Goal: Contribute content: Contribute content

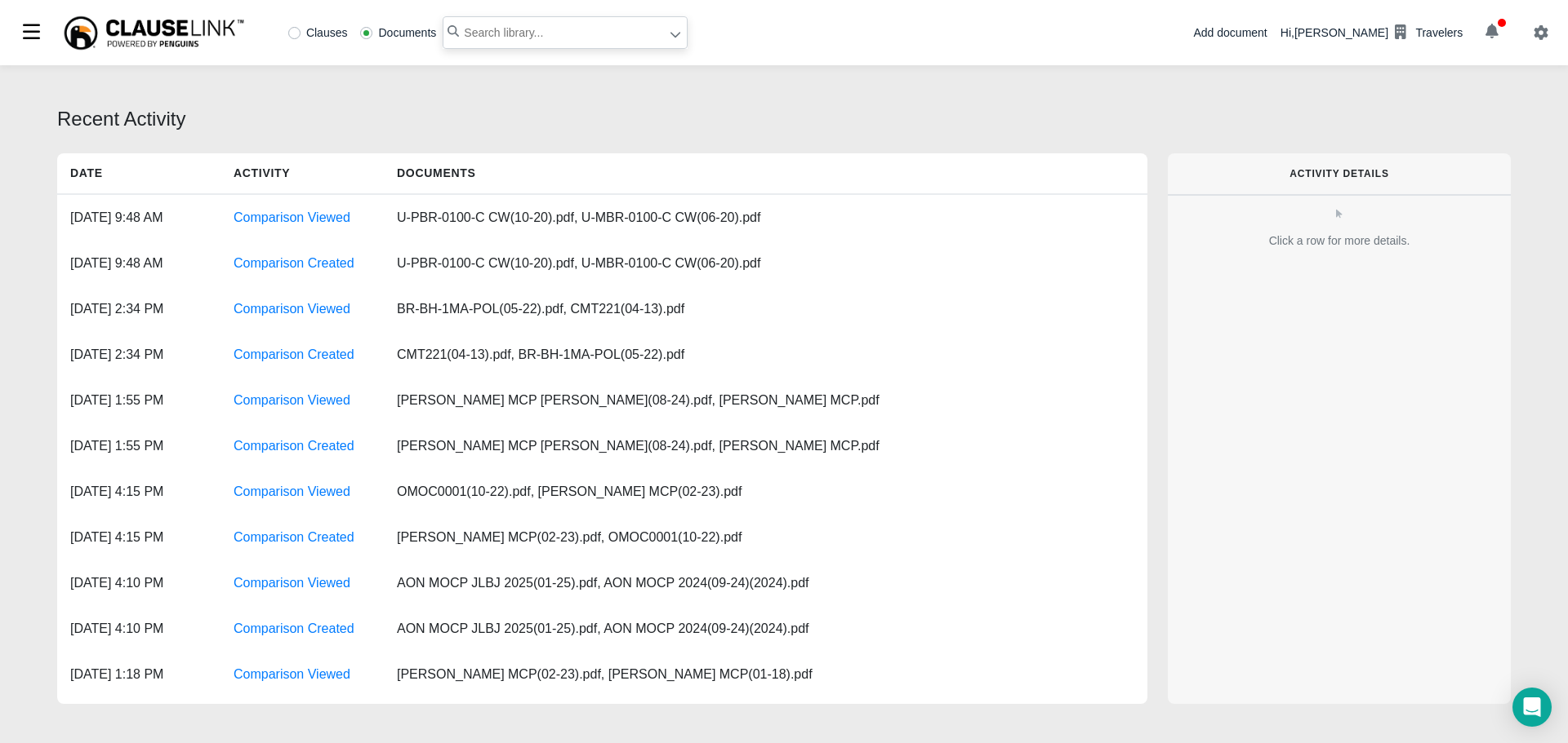
click at [545, 23] on input "text" at bounding box center [565, 33] width 245 height 33
type input "br 4010"
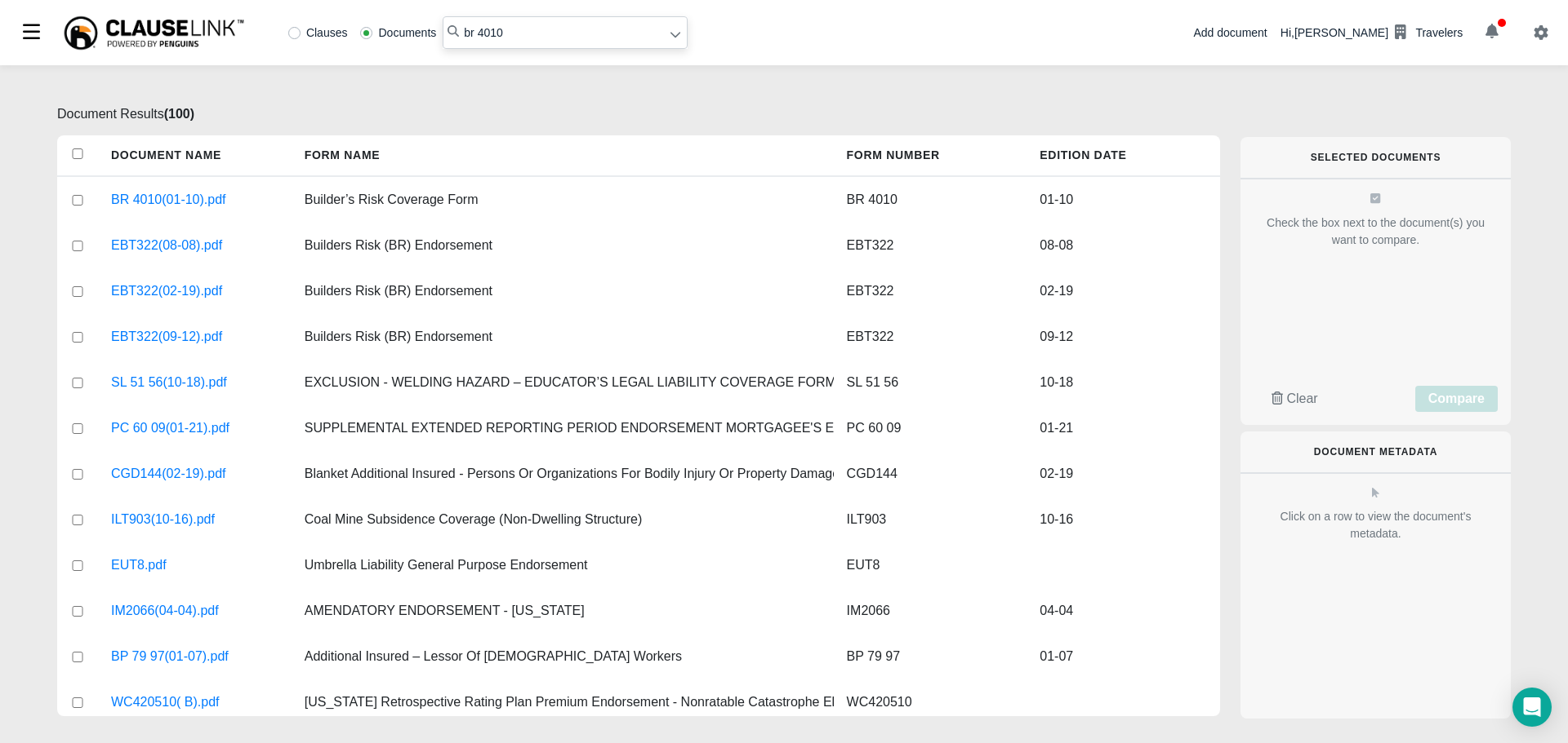
click at [1266, 36] on div "Add document" at bounding box center [1229, 33] width 74 height 17
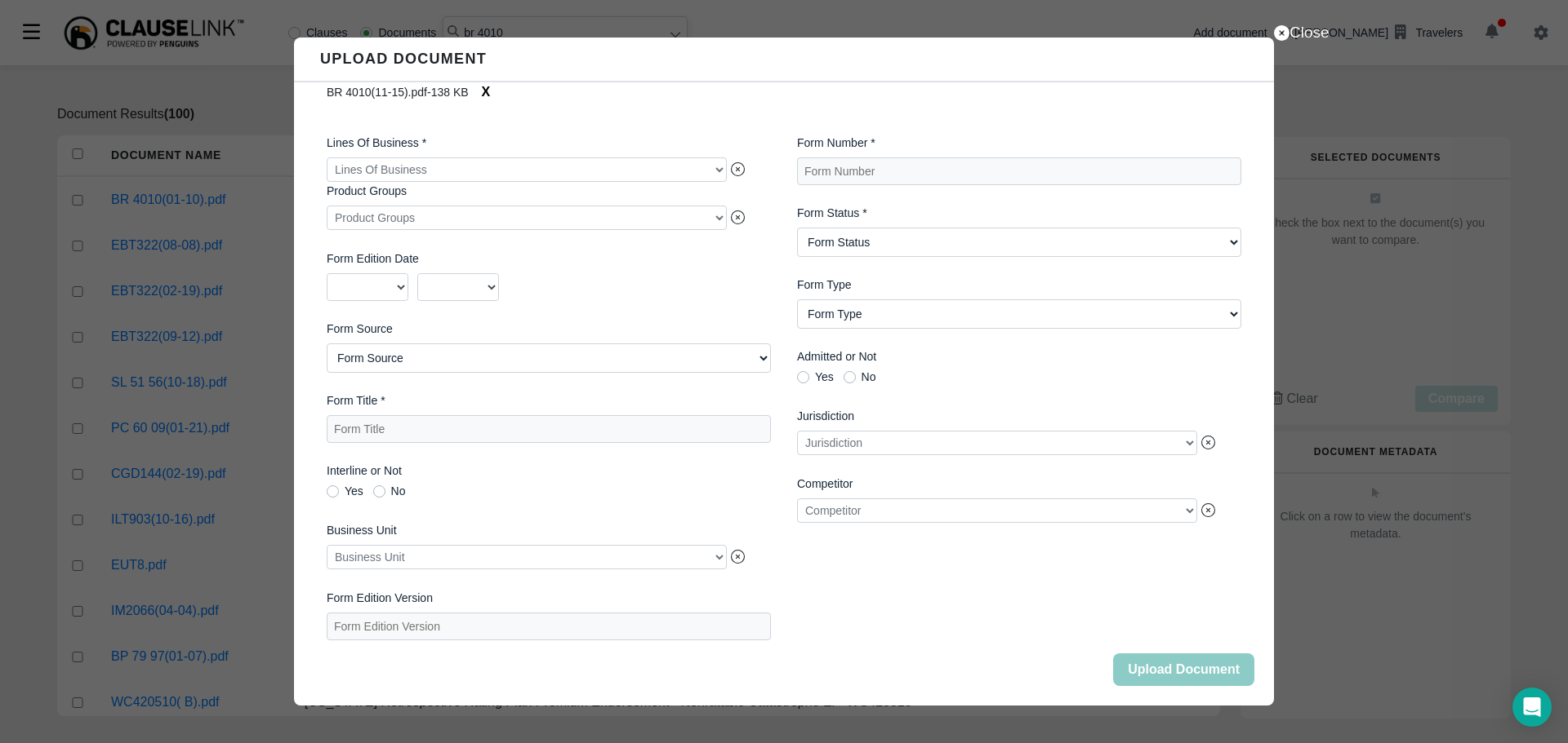
scroll to position [77, 0]
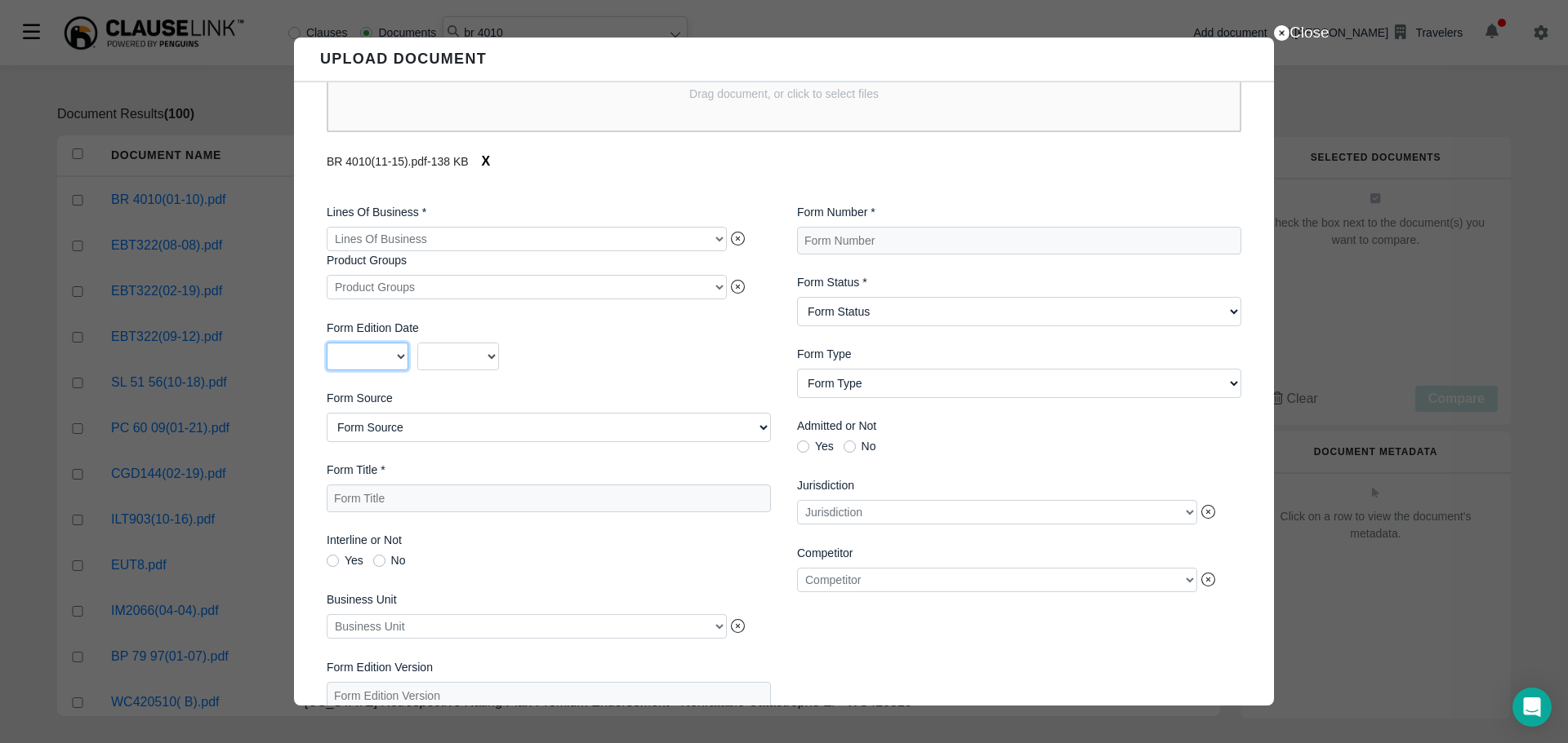
click at [393, 358] on select "2025 2024 2023 2022 2021 2020 2019 2018 2017 2016 2015 2014 2013 2012 2011 2010…" at bounding box center [368, 357] width 82 height 28
select select "2015"
click at [327, 346] on select "2025 2024 2023 2022 2021 2020 2019 2018 2017 2016 2015 2014 2013 2012 2011 2010…" at bounding box center [368, 357] width 82 height 28
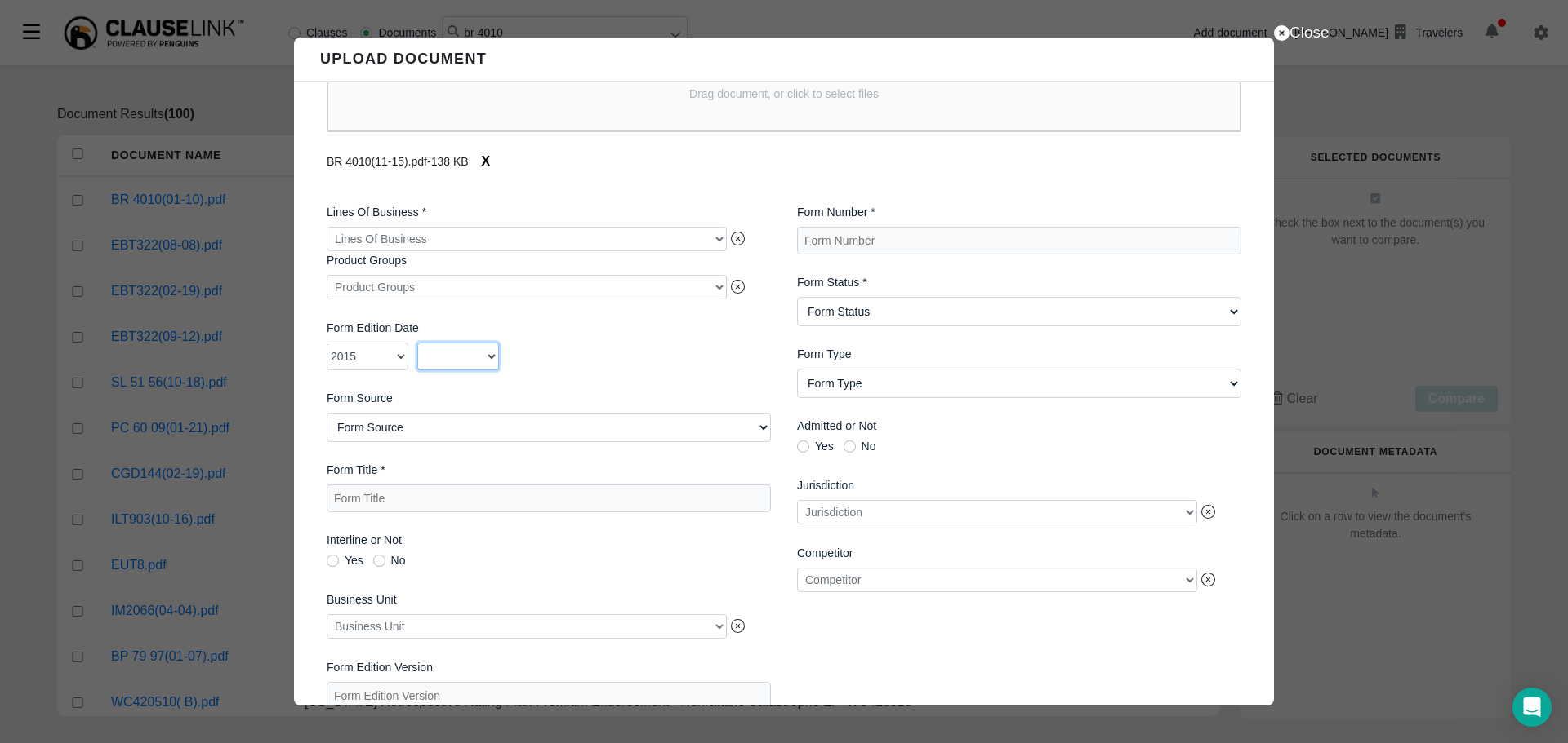
click at [458, 370] on select "01 02 03 04 05 06 07 08 09 10 11 12" at bounding box center [458, 357] width 82 height 28
select select "11"
click at [417, 346] on select "01 02 03 04 05 06 07 08 09 10 11 12" at bounding box center [458, 357] width 82 height 28
click at [404, 498] on Title "Form Title *" at bounding box center [549, 499] width 444 height 28
type Title "B"
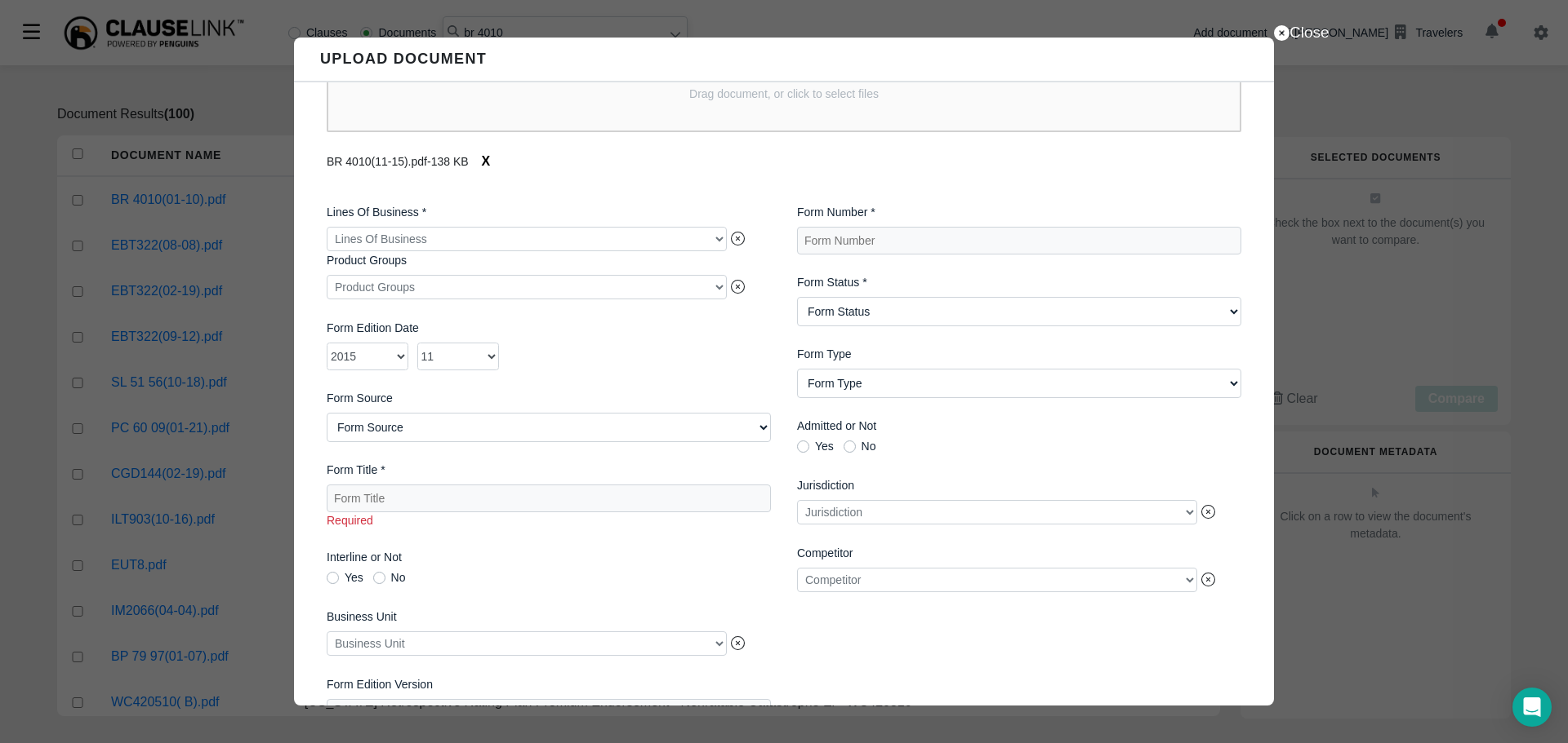
scroll to position [0, 0]
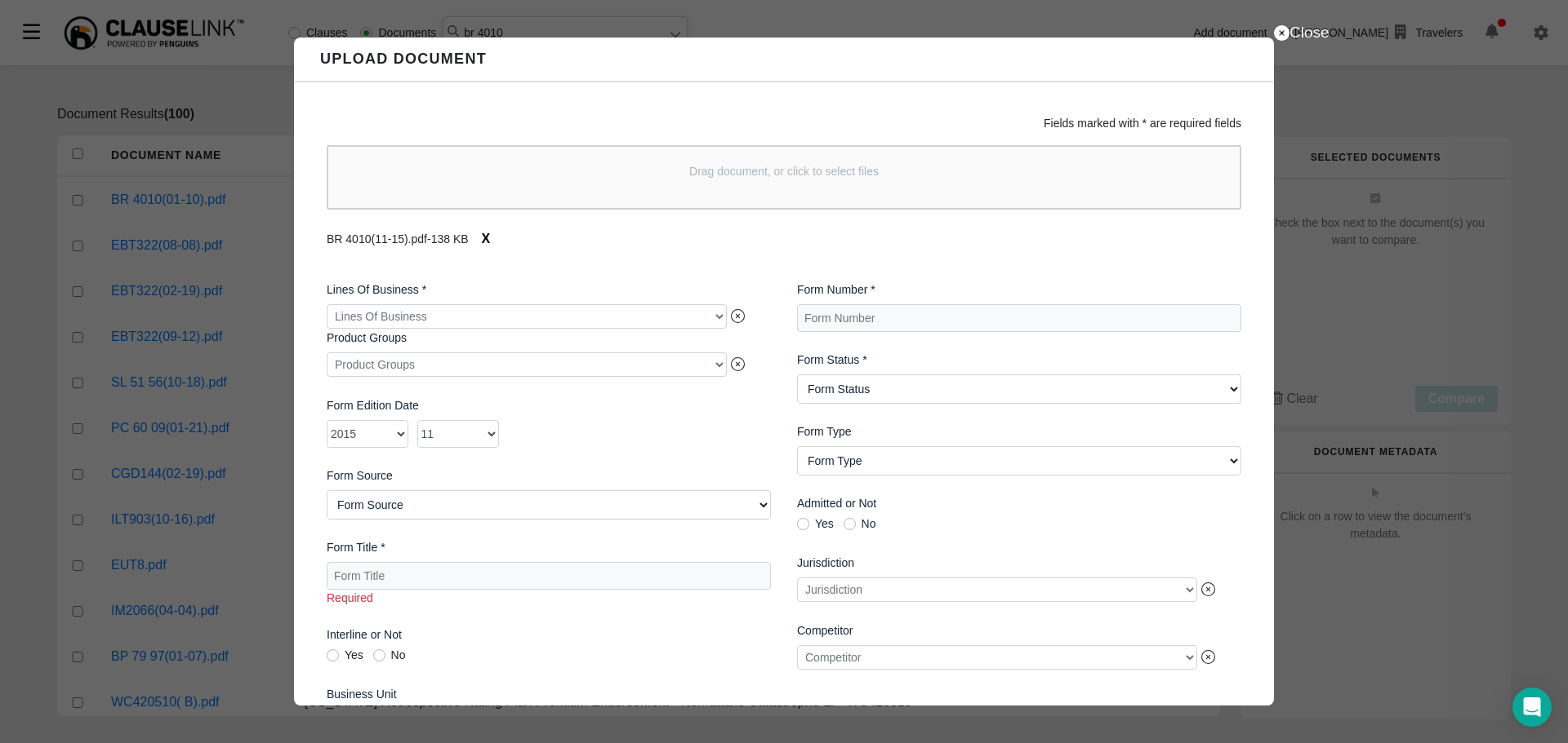
drag, startPoint x: 804, startPoint y: 59, endPoint x: 814, endPoint y: 38, distance: 23.3
click at [814, 38] on div "Upload Document" at bounding box center [784, 60] width 980 height 46
drag, startPoint x: 813, startPoint y: 45, endPoint x: 805, endPoint y: 94, distance: 49.6
click at [805, 94] on div "Close Upload Document Fields marked with * are required fields Drag document, o…" at bounding box center [784, 372] width 980 height 669
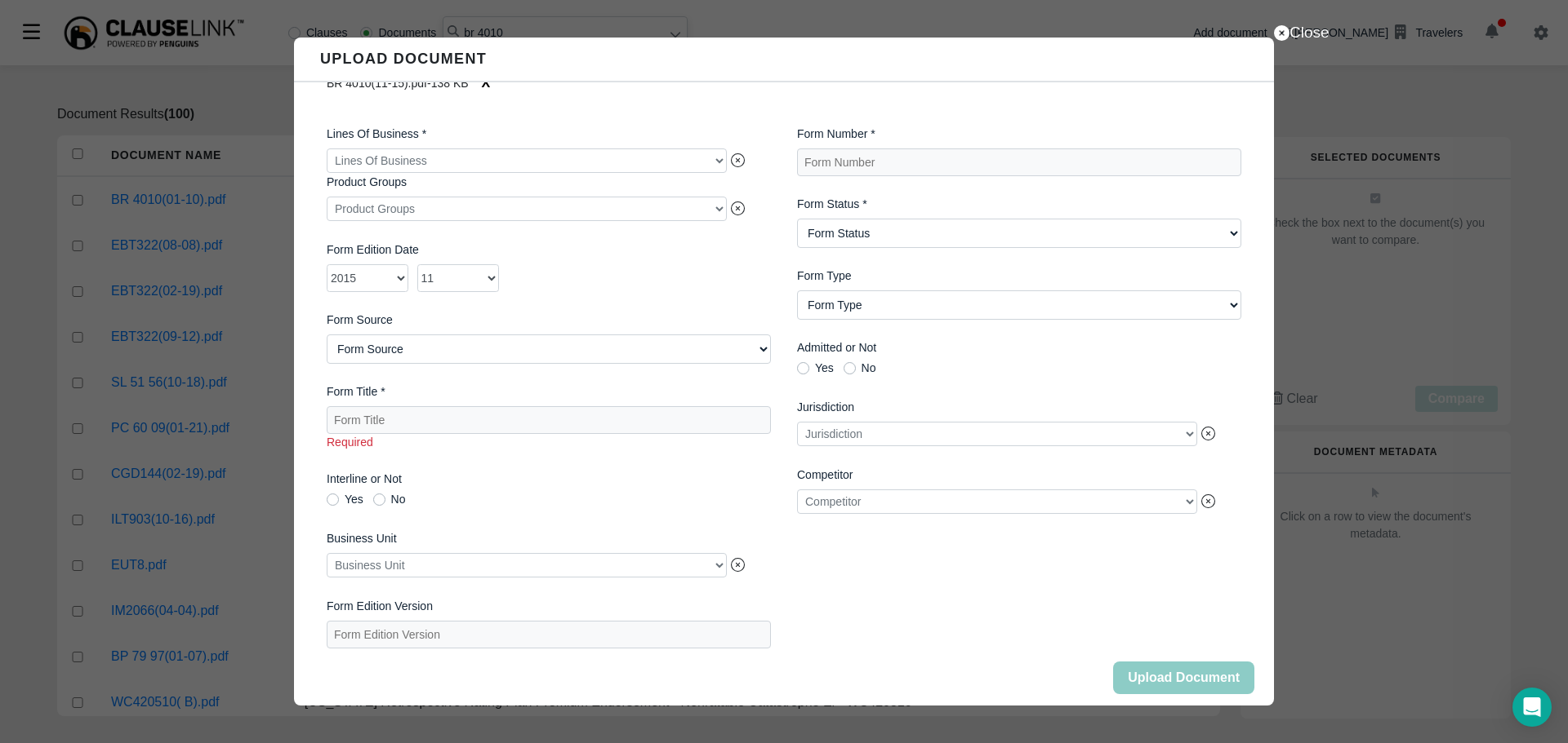
scroll to position [163, 0]
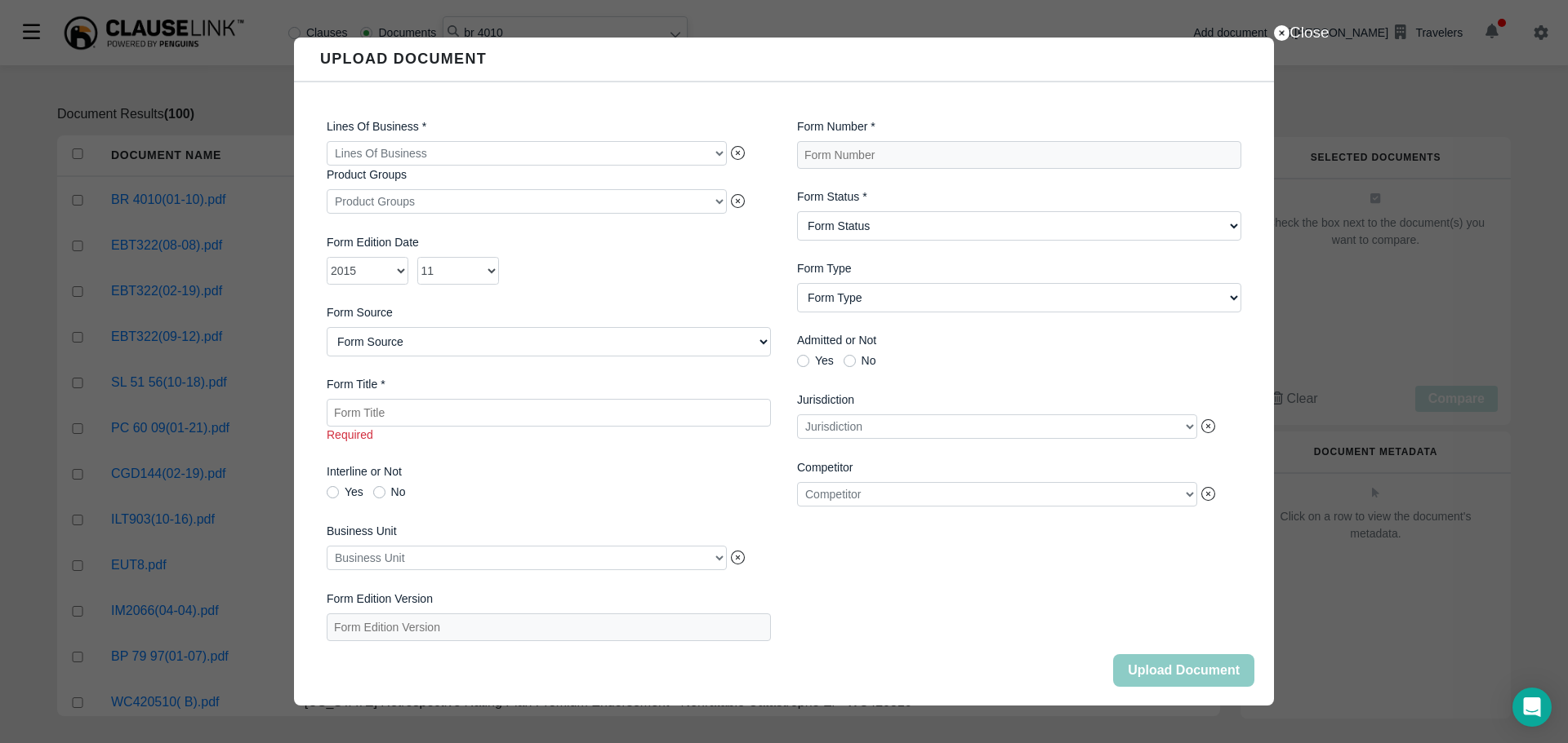
click at [388, 420] on Title "Form Title *" at bounding box center [549, 413] width 444 height 28
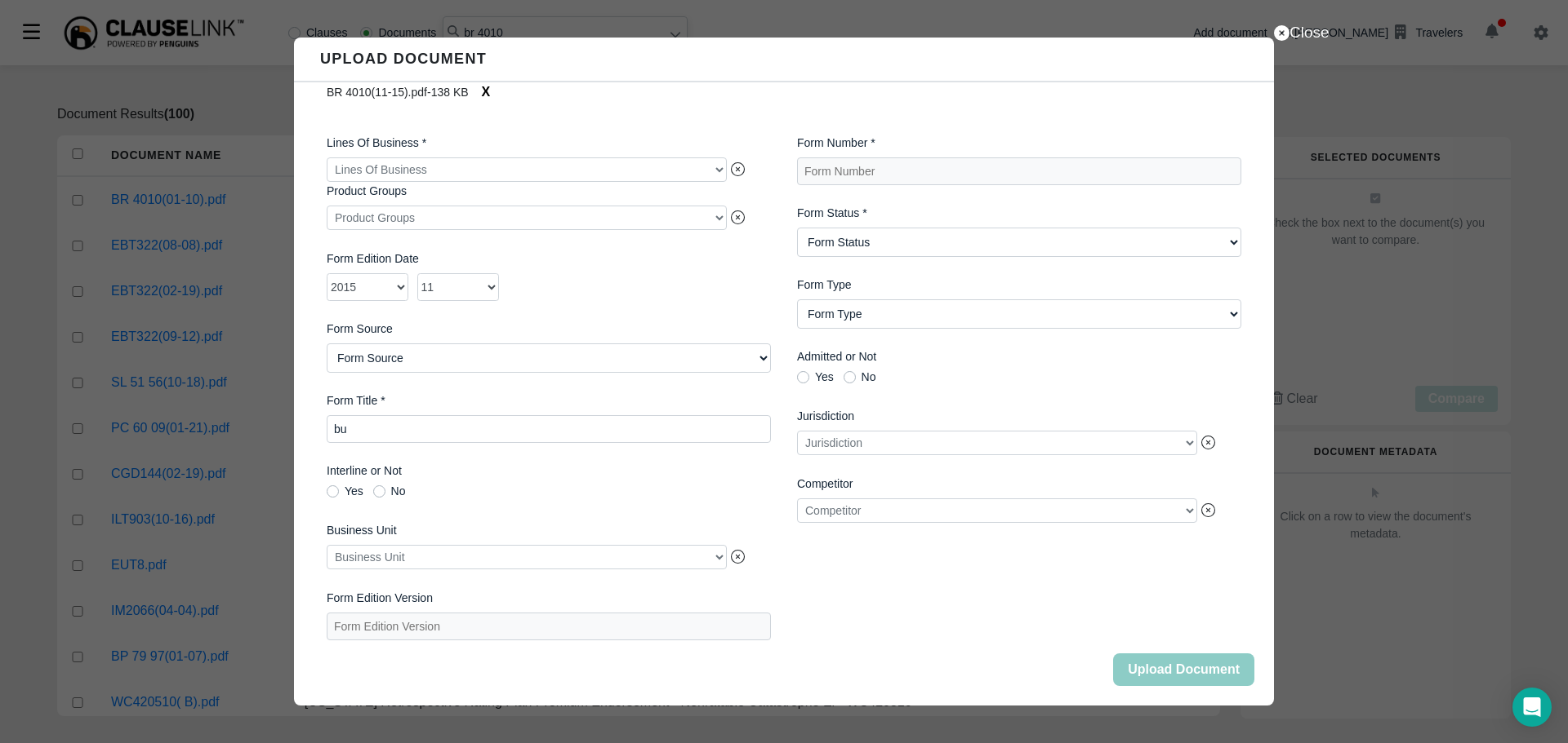
type Title "b"
type Title "BUILDER'S RISK COVERAGE FORM"
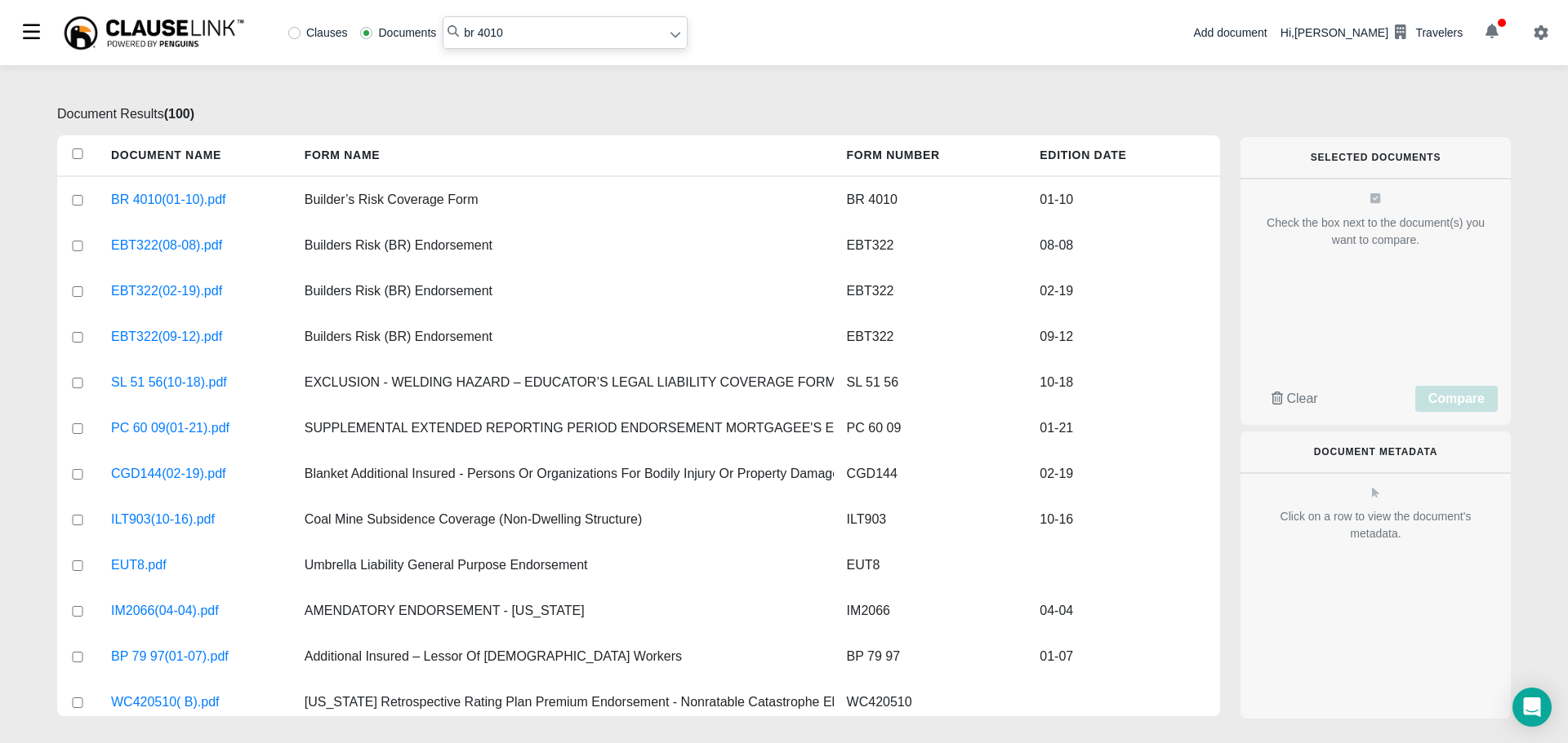
click at [1266, 33] on div "Add document" at bounding box center [1229, 33] width 74 height 17
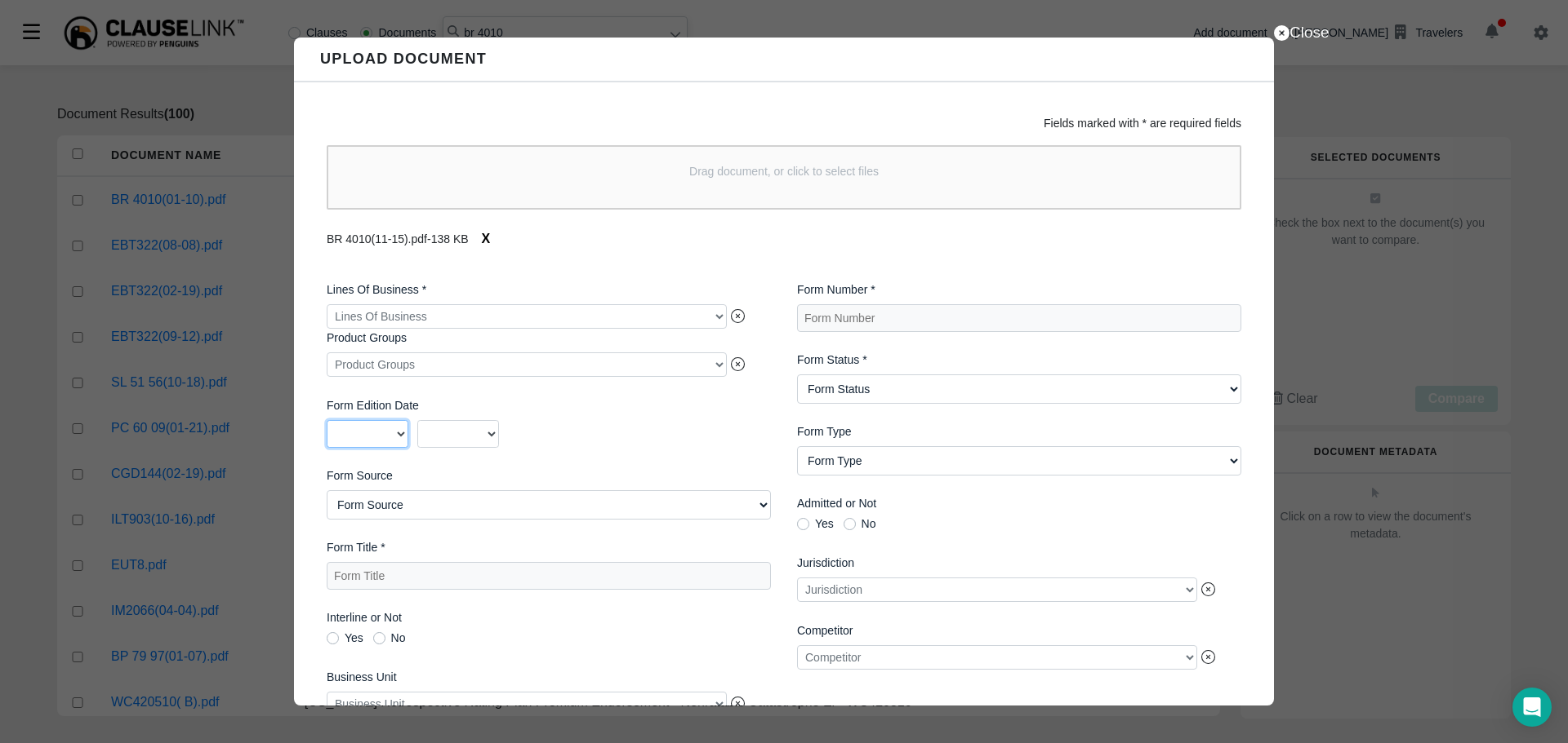
click at [401, 437] on select "2025 2024 2023 2022 2021 2020 2019 2018 2017 2016 2015 2014 2013 2012 2011 2010…" at bounding box center [368, 434] width 82 height 28
select select "2015"
click at [327, 424] on select "2025 2024 2023 2022 2021 2020 2019 2018 2017 2016 2015 2014 2013 2012 2011 2010…" at bounding box center [368, 434] width 82 height 28
click at [484, 428] on select "01 02 03 04 05 06 07 08 09 10 11 12" at bounding box center [458, 434] width 82 height 28
select select "11"
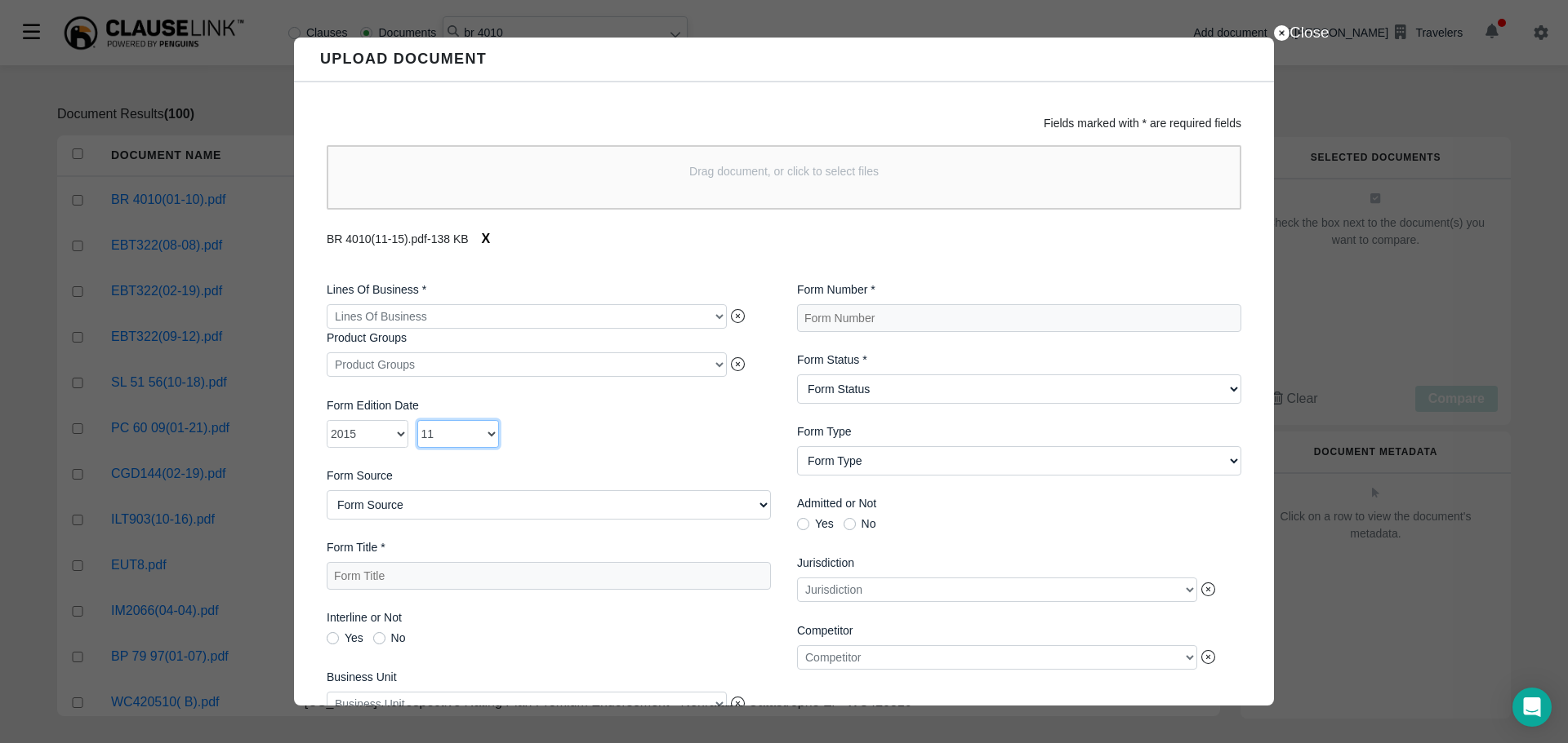
click at [417, 424] on select "01 02 03 04 05 06 07 08 09 10 11 12" at bounding box center [458, 434] width 82 height 28
click at [405, 588] on Title "Form Title *" at bounding box center [549, 576] width 444 height 28
type Title "Builder's Risk Coverage Form"
click at [917, 320] on Number "Form Number *" at bounding box center [1018, 318] width 444 height 28
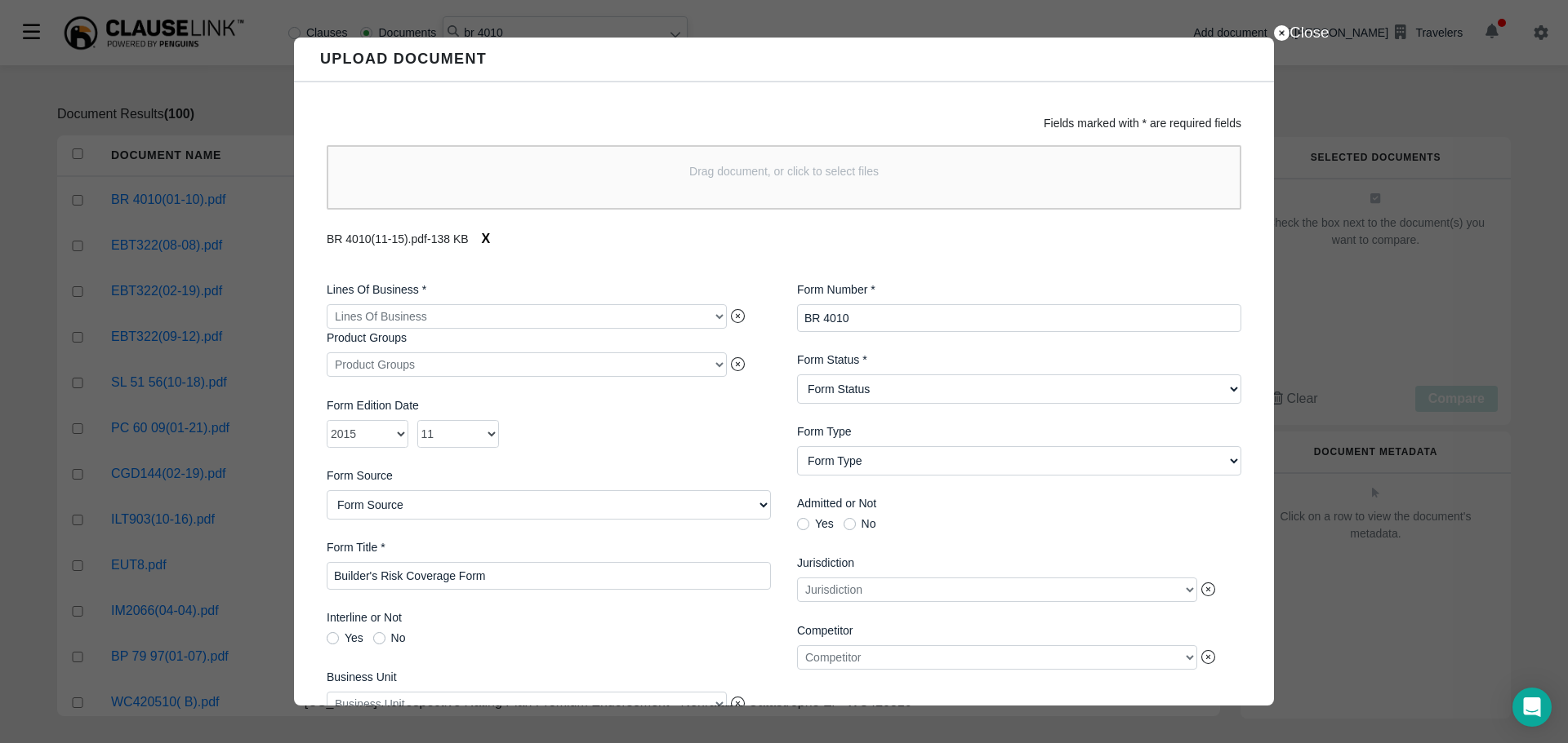
type Number "BR 4010"
select Status "Active"
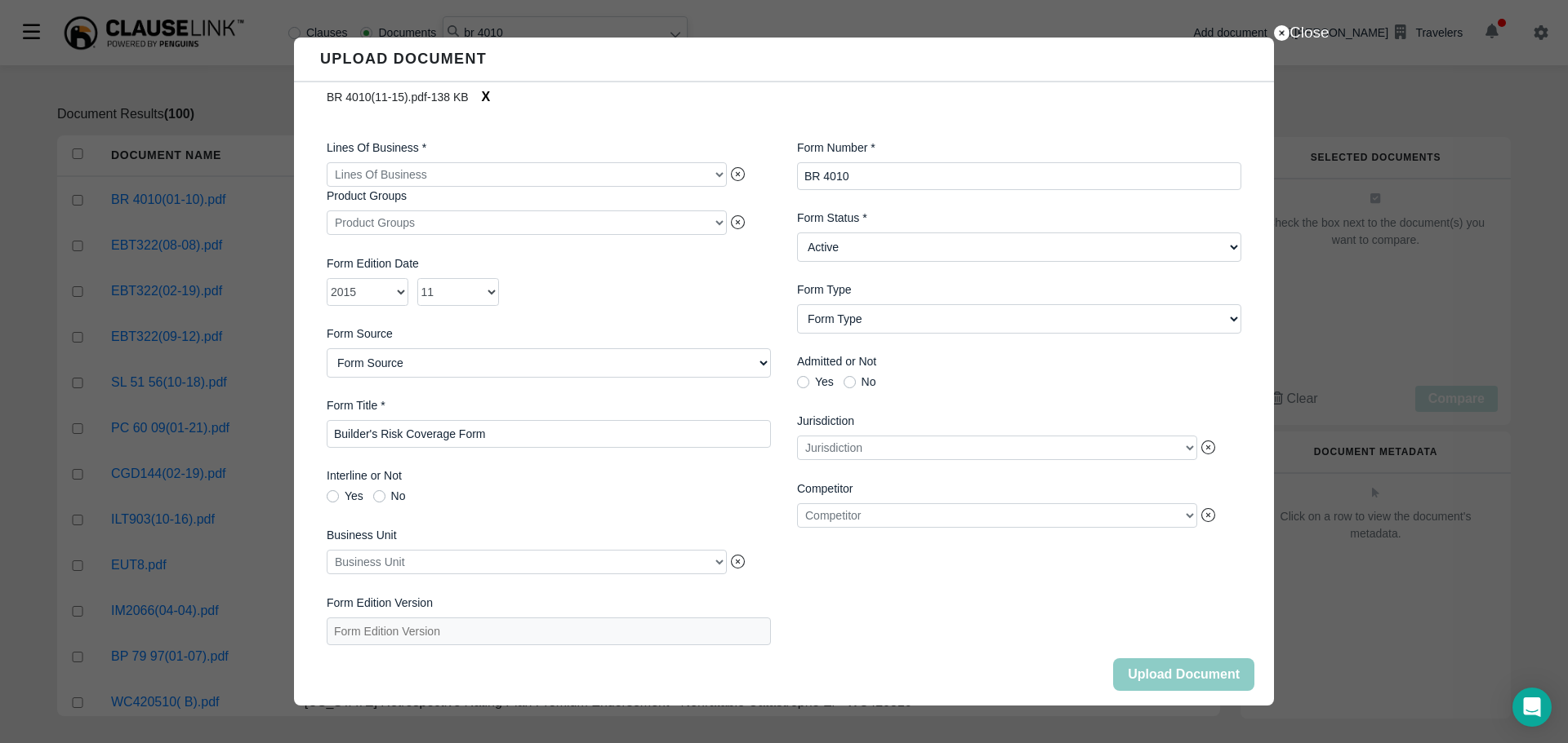
scroll to position [159, 0]
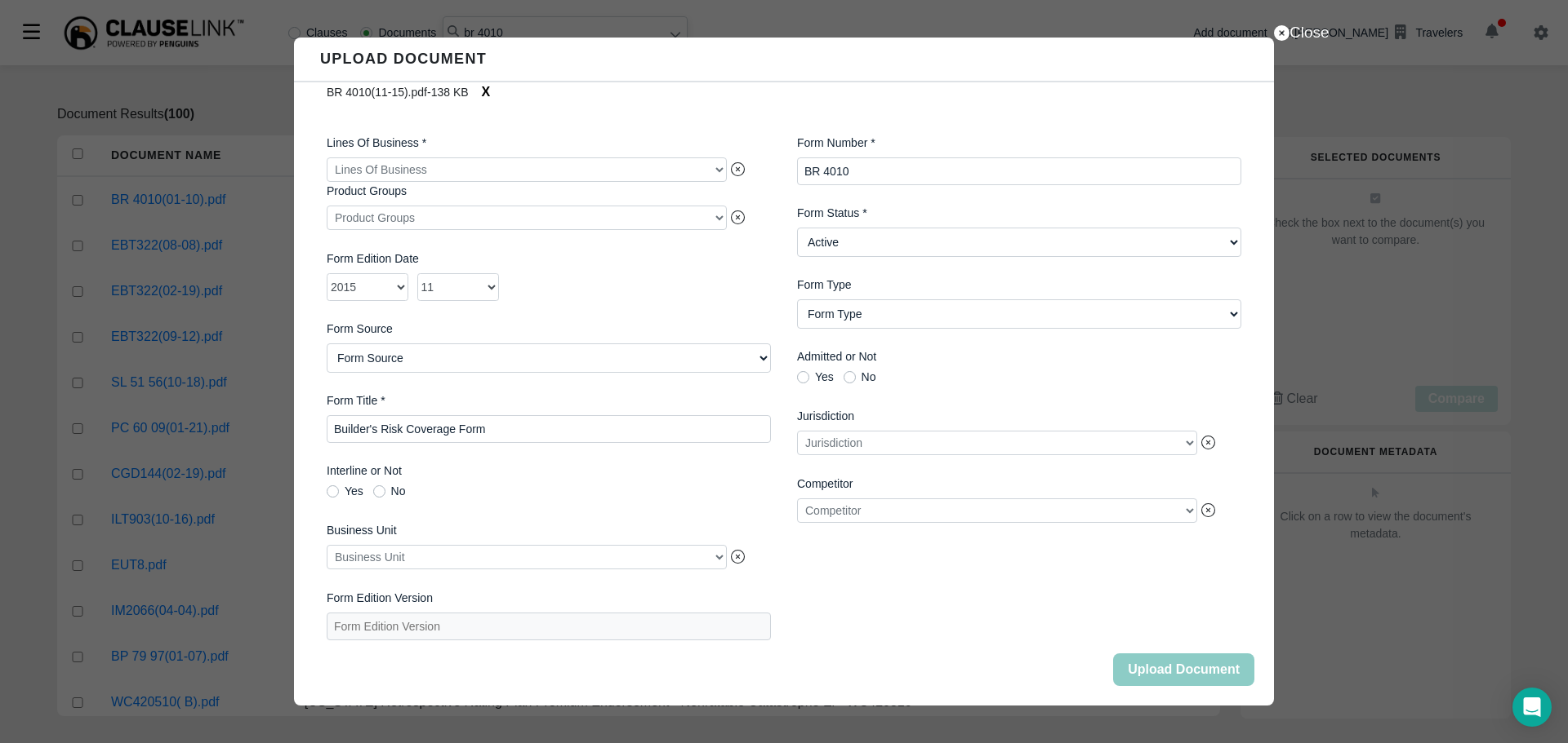
click at [961, 514] on div at bounding box center [996, 510] width 400 height 24
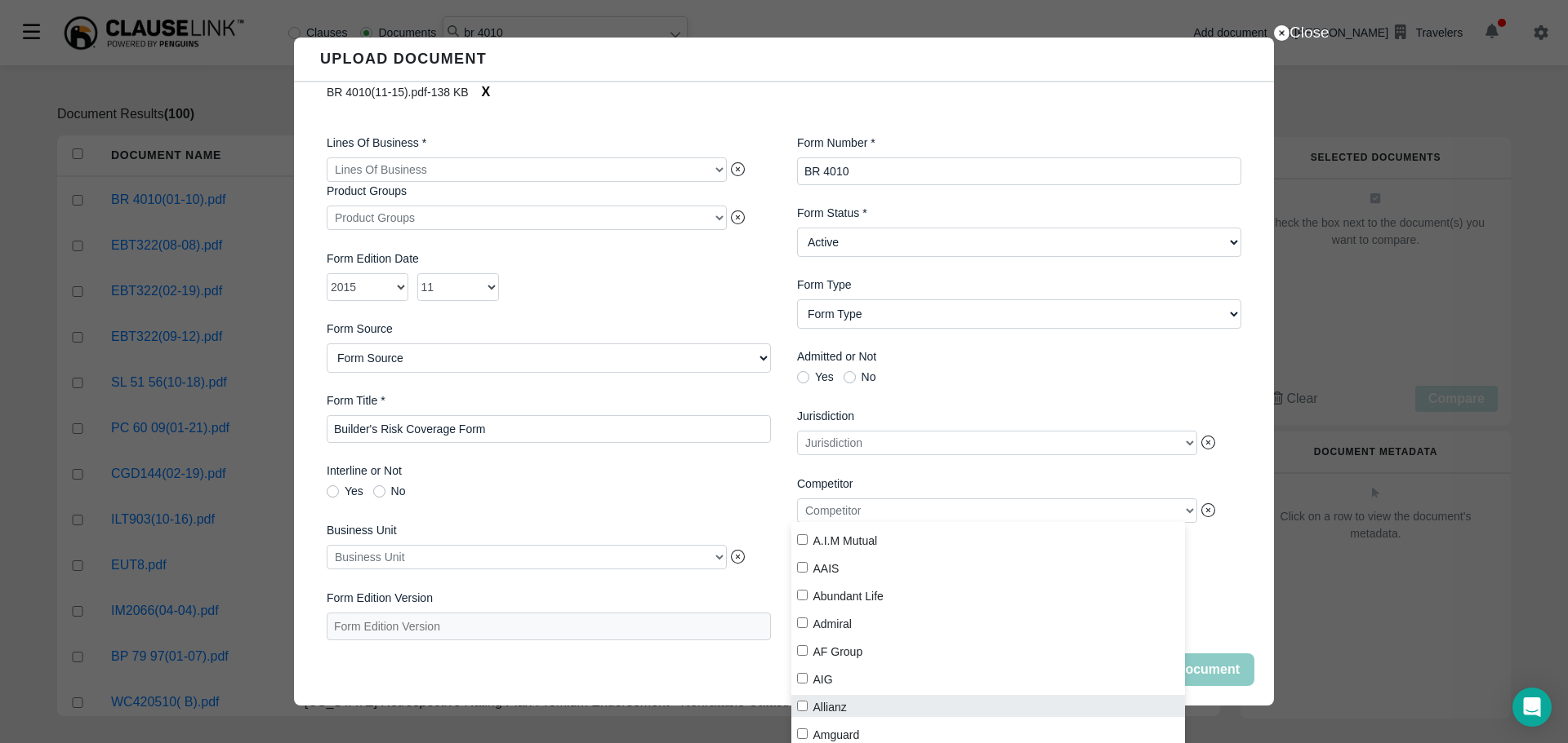
click at [954, 696] on label "Allianz" at bounding box center [988, 707] width 394 height 22
checkbox input "true"
click at [1244, 582] on div "Fields marked with * are required fields Drag document, or click to select file…" at bounding box center [784, 395] width 980 height 624
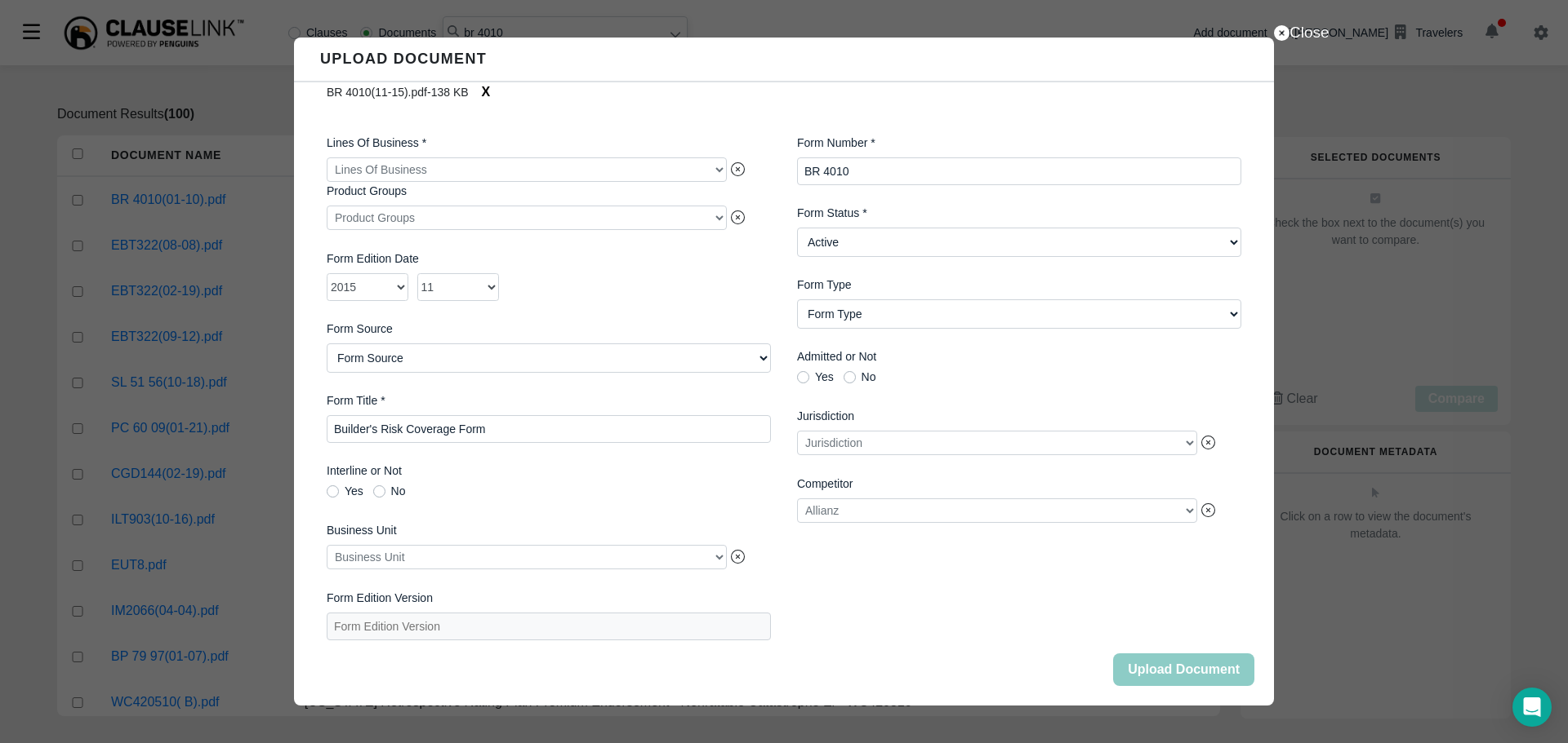
click at [664, 157] on div at bounding box center [526, 169] width 400 height 24
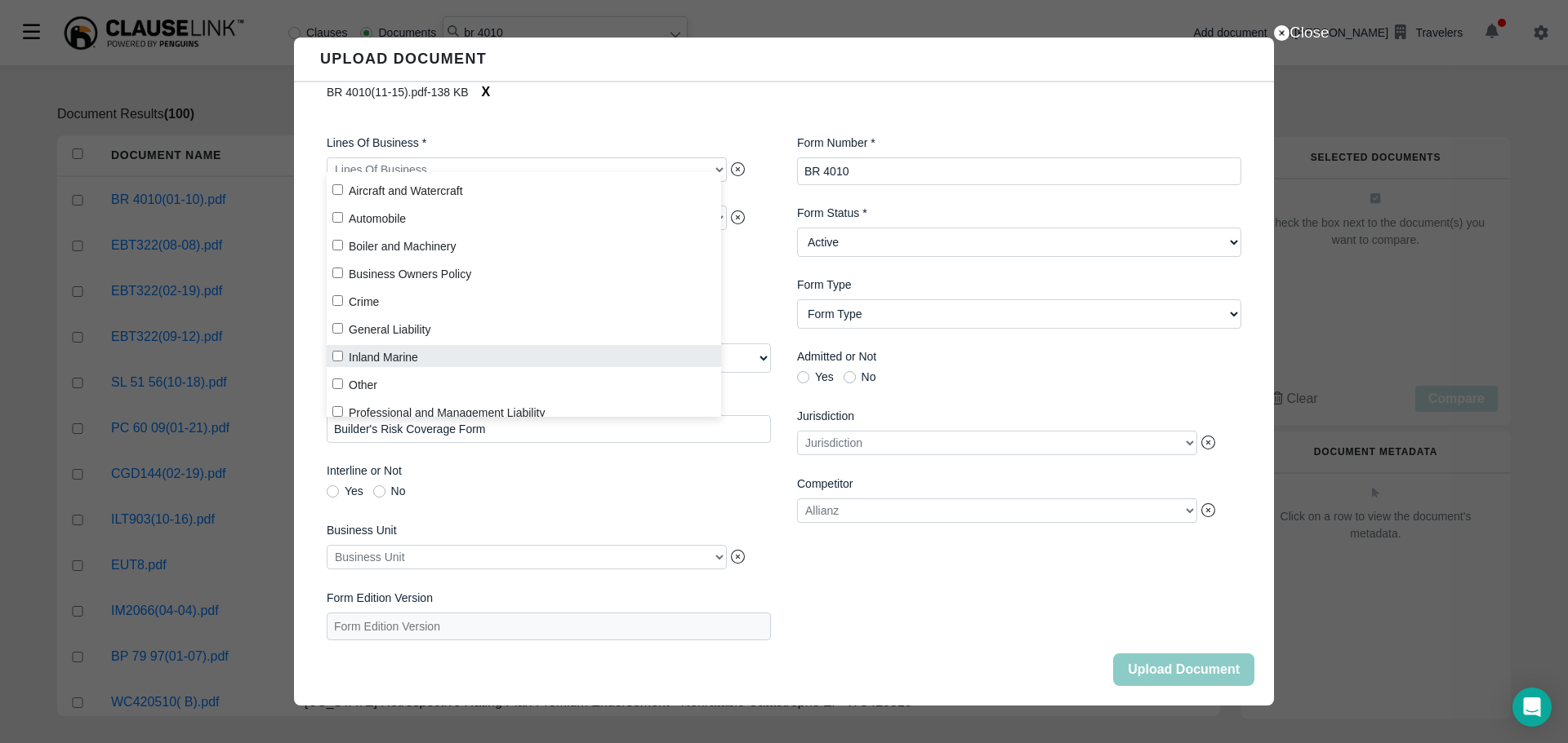
click at [402, 357] on label "Inland Marine" at bounding box center [524, 357] width 394 height 22
checkbox input "true"
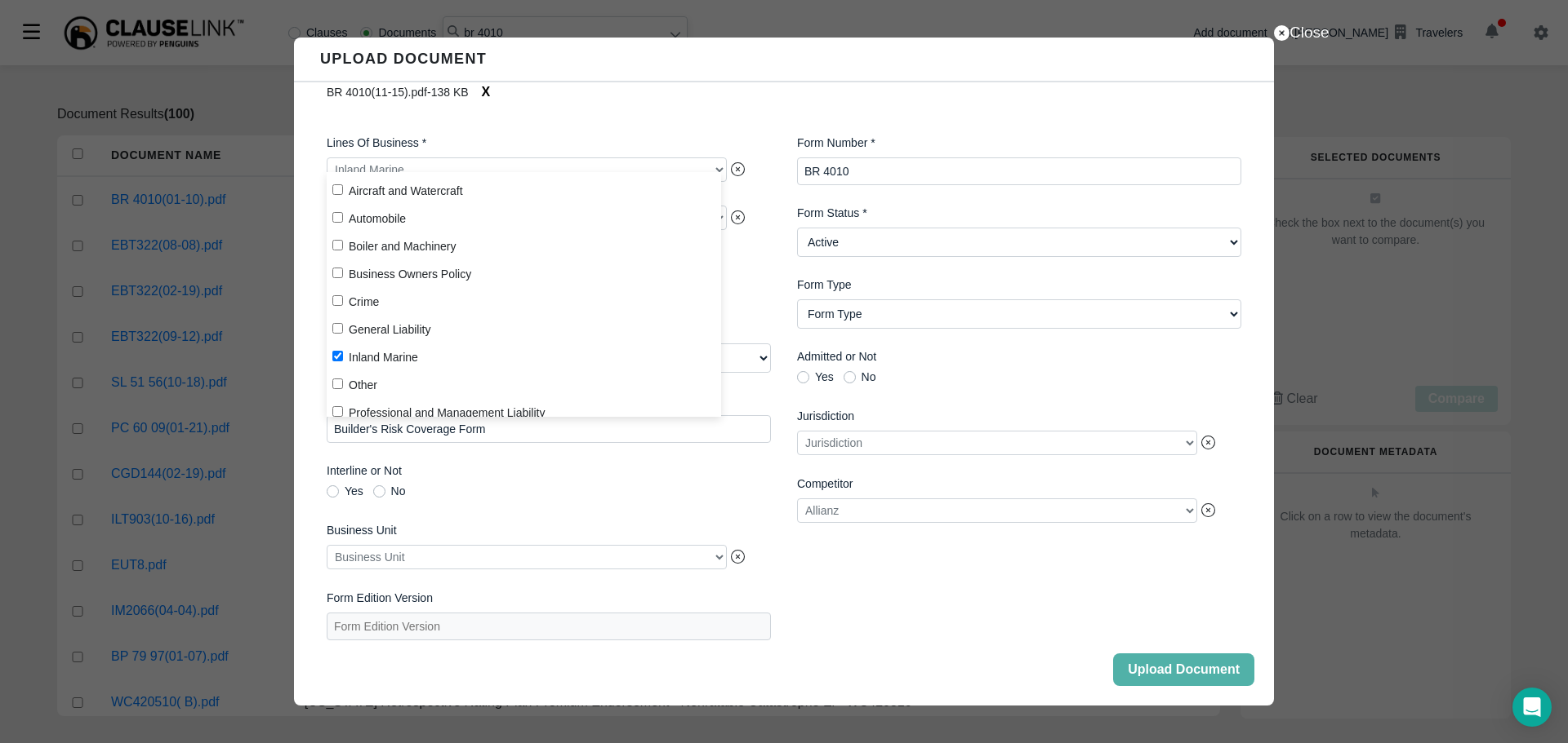
click at [811, 580] on div "Form Number * BR 4010 Form Status * Form Status Active Obsolete Form Type Form …" at bounding box center [1018, 387] width 470 height 532
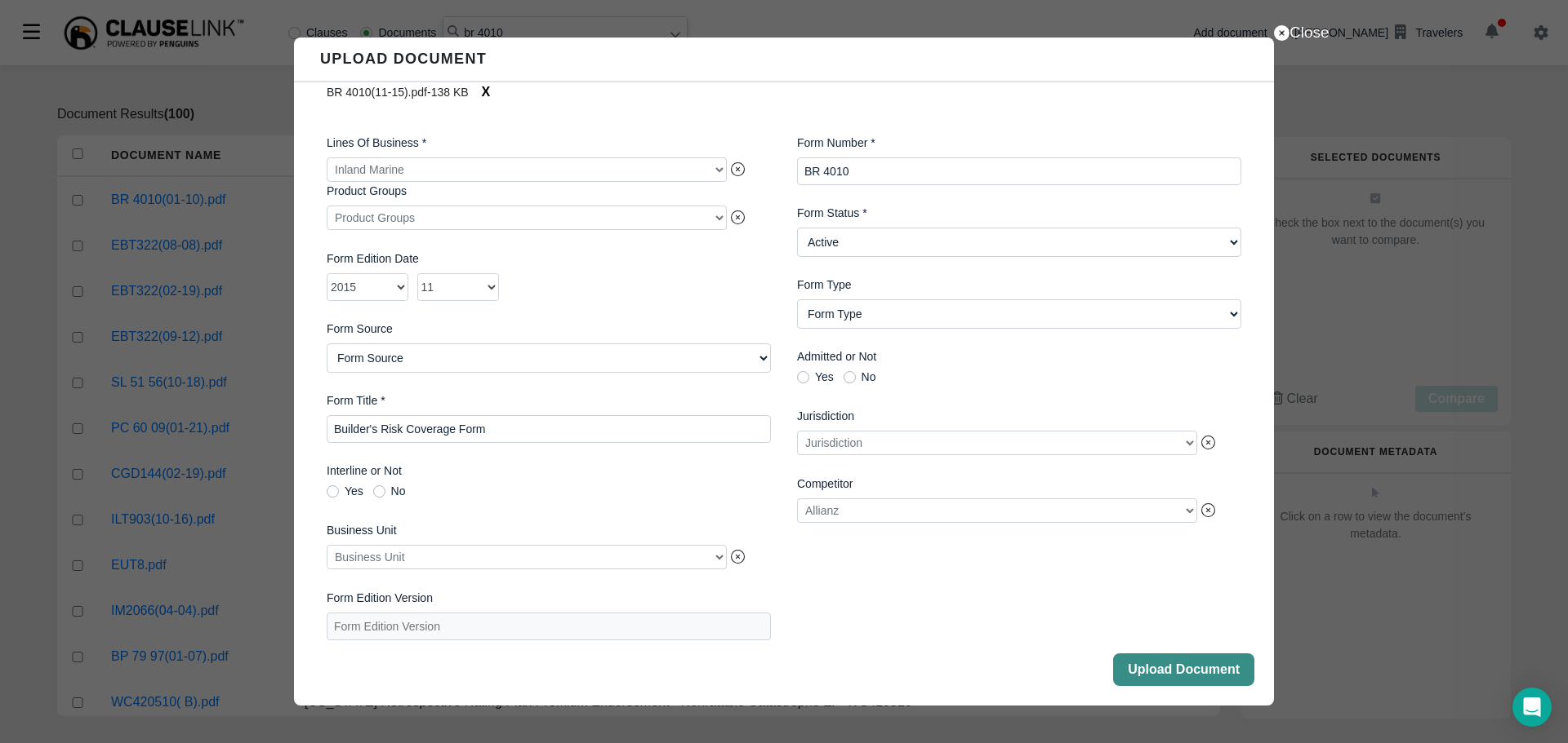
click at [1162, 671] on button "Upload Document" at bounding box center [1184, 669] width 142 height 33
